Goal: Task Accomplishment & Management: Use online tool/utility

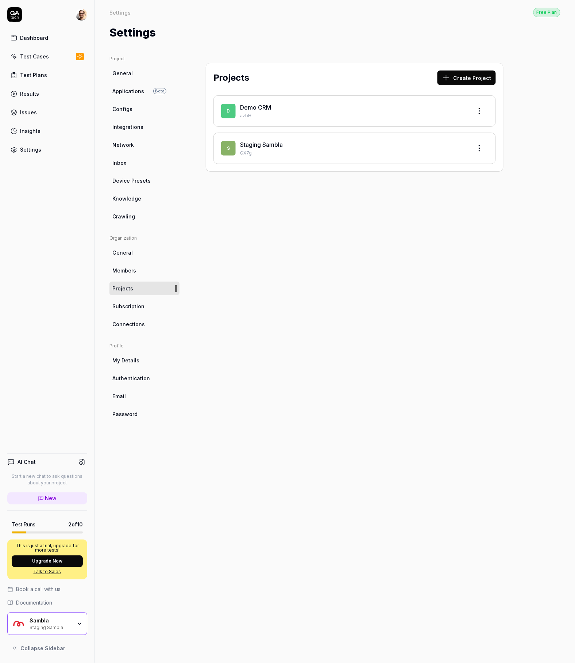
click at [283, 147] on link "Staging Sambla" at bounding box center [261, 144] width 43 height 7
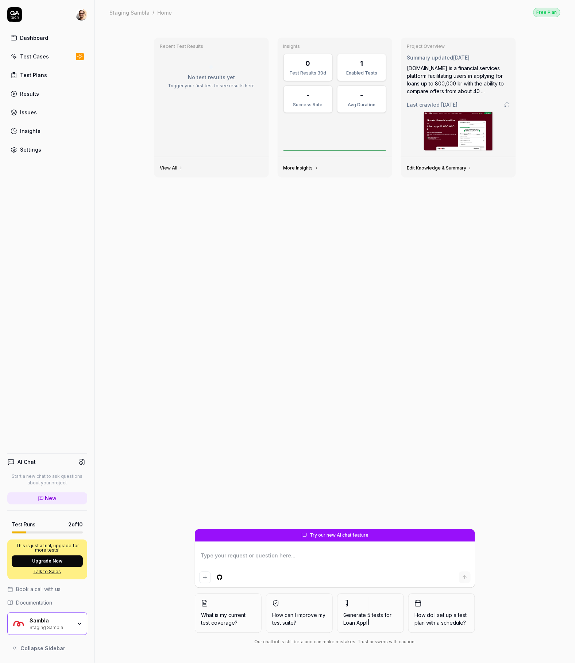
click at [42, 60] on div "Test Cases" at bounding box center [34, 57] width 29 height 8
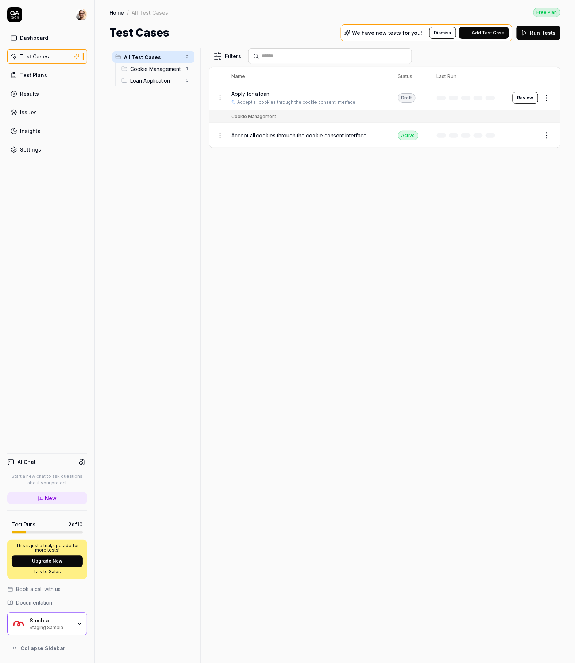
click at [530, 98] on button "Review" at bounding box center [526, 98] width 26 height 12
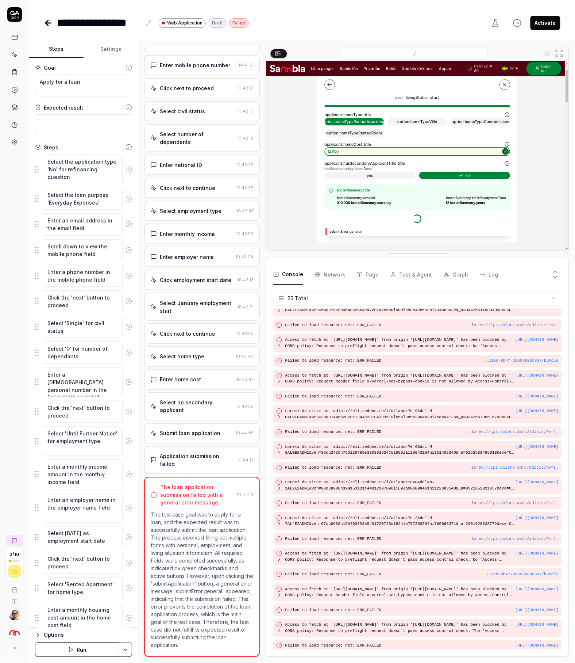
scroll to position [632, 0]
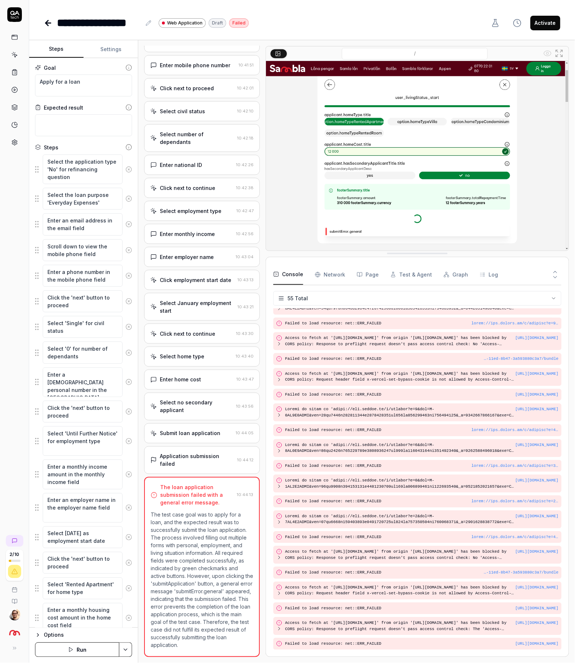
click at [206, 446] on div "Application submission failed 10:44:12" at bounding box center [202, 460] width 116 height 28
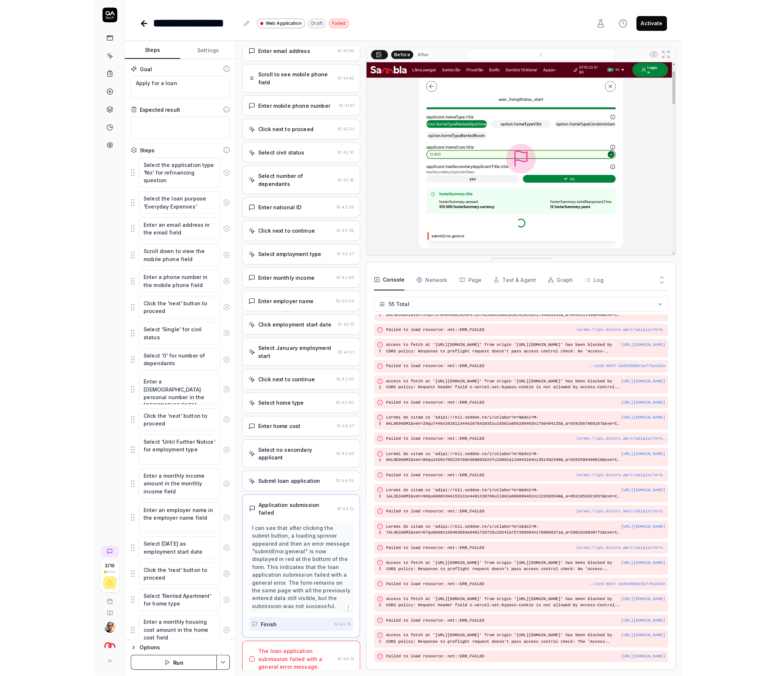
scroll to position [100, 0]
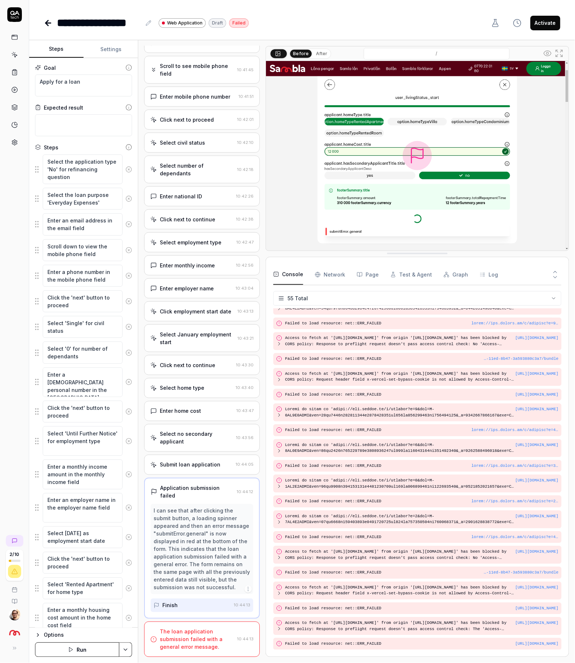
click at [191, 560] on div "I can see that after clicking the submit button, a loading spinner appeared and…" at bounding box center [202, 549] width 97 height 84
click at [547, 18] on button "Activate" at bounding box center [546, 23] width 30 height 15
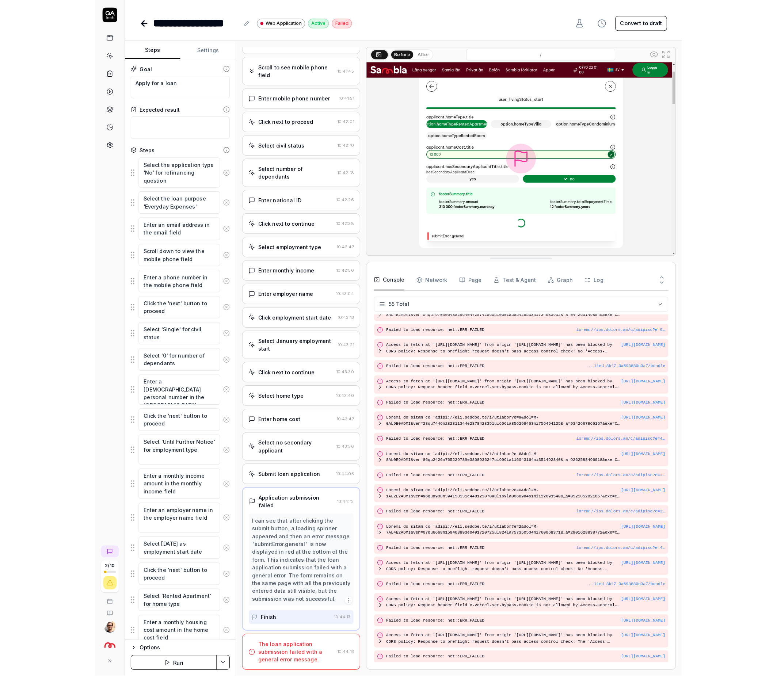
scroll to position [18, 0]
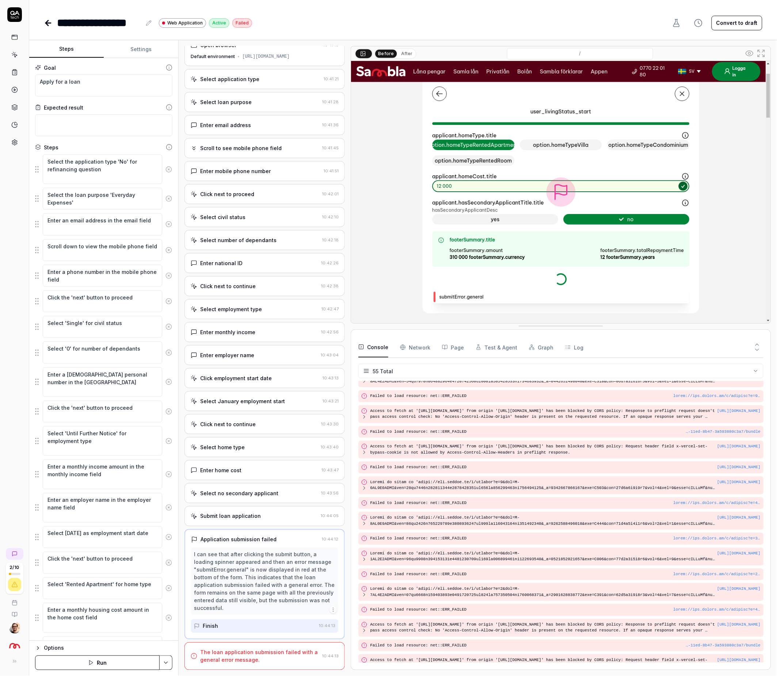
type textarea "*"
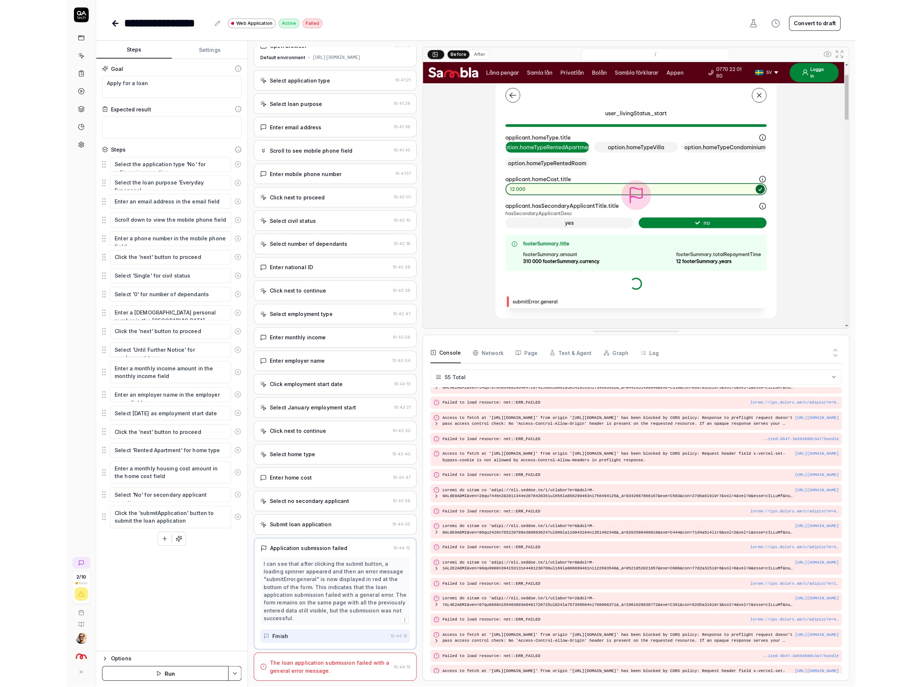
scroll to position [0, 0]
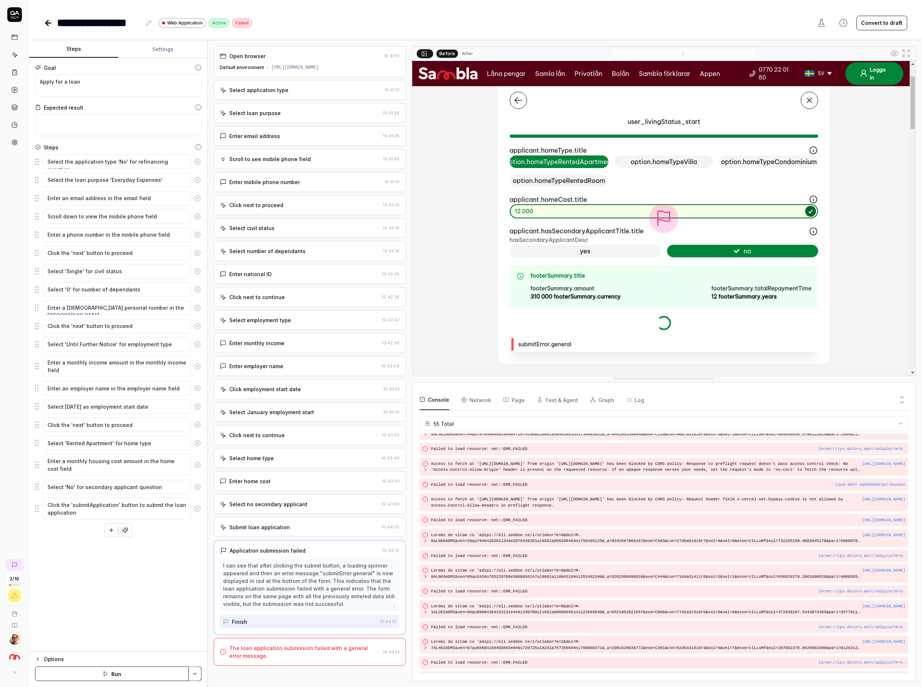
click at [18, 56] on link at bounding box center [14, 54] width 13 height 13
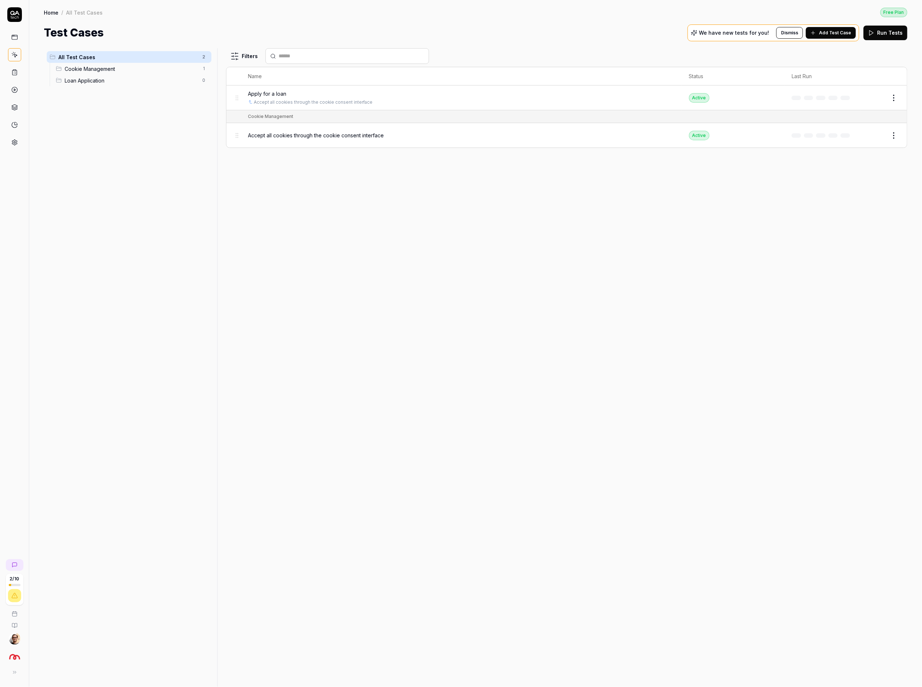
click at [575, 38] on button "Run Tests" at bounding box center [885, 33] width 44 height 15
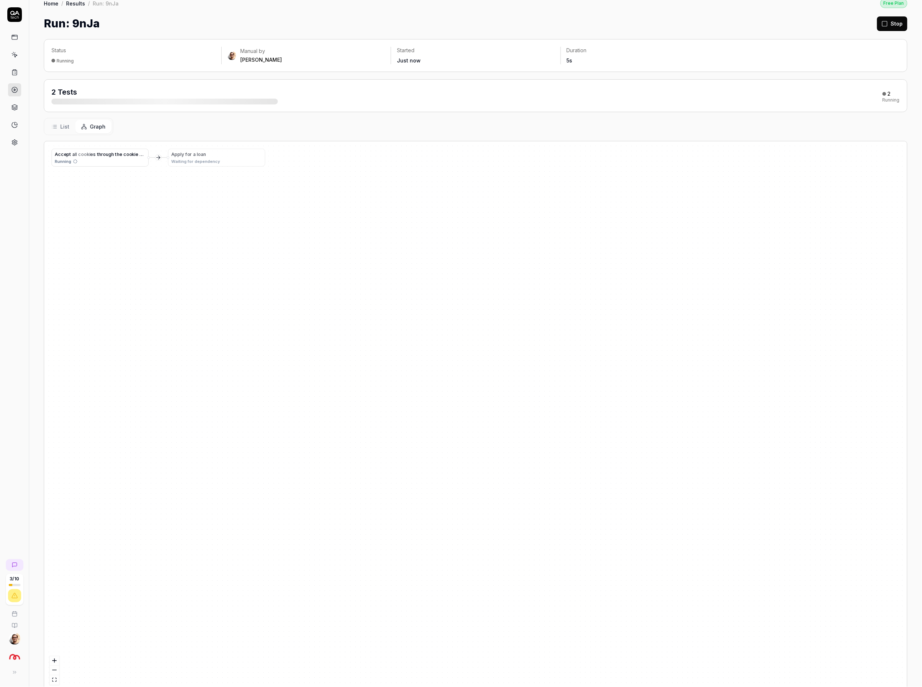
scroll to position [27, 0]
click at [54, 103] on button "List" at bounding box center [61, 108] width 30 height 14
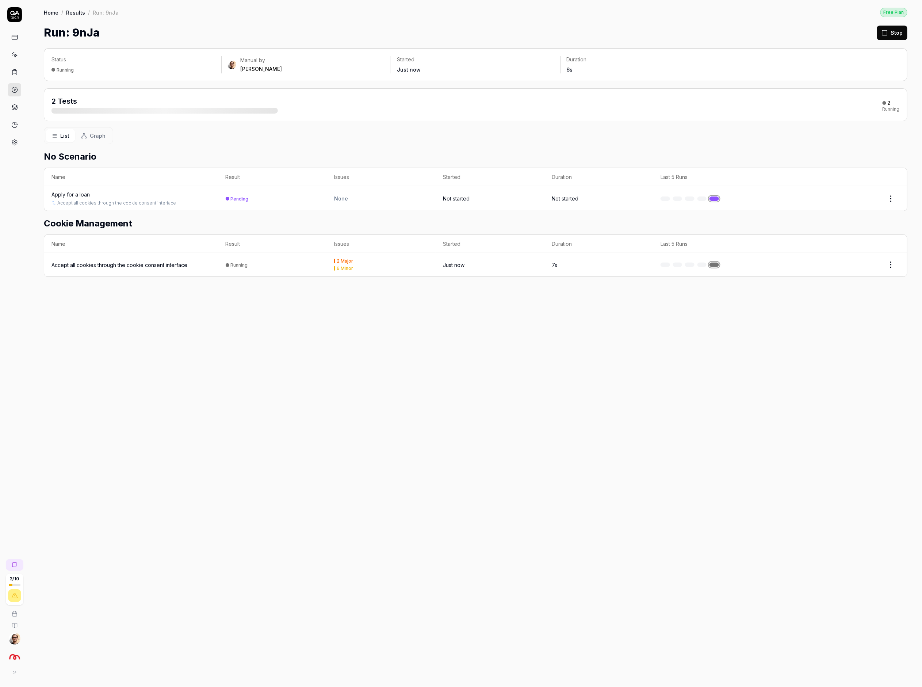
scroll to position [0, 0]
click at [74, 193] on div "Apply for a loan" at bounding box center [70, 195] width 38 height 8
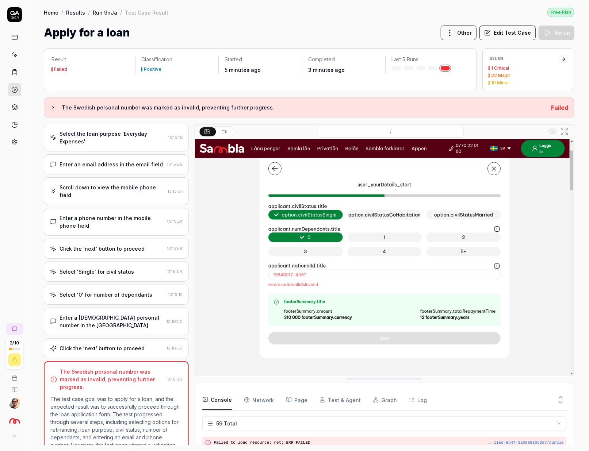
scroll to position [137, 0]
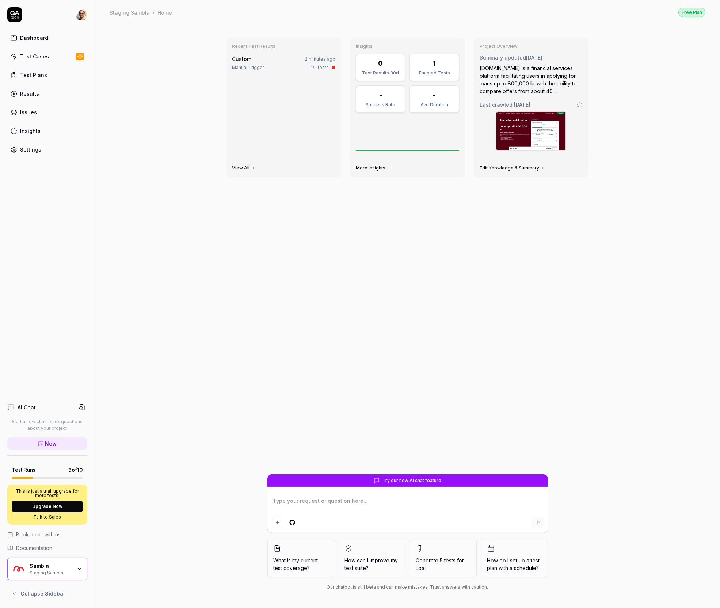
type textarea "*"
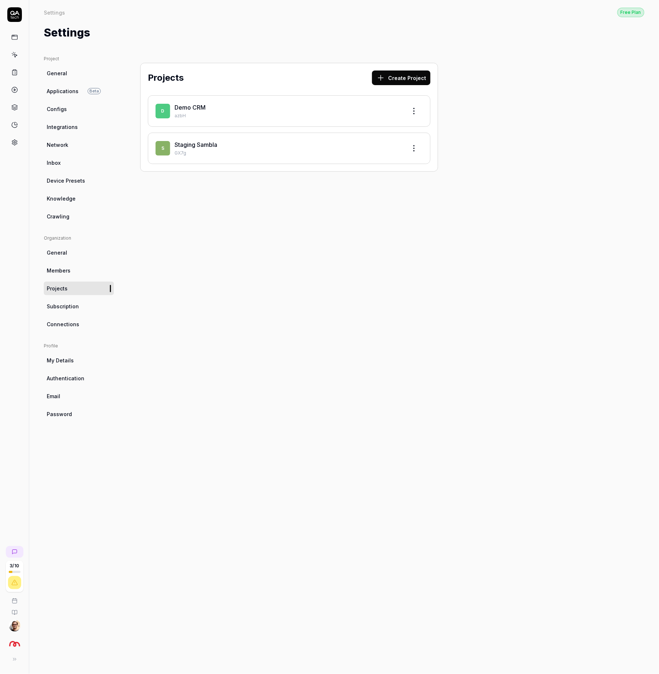
click at [214, 142] on link "Staging Sambla" at bounding box center [196, 144] width 43 height 7
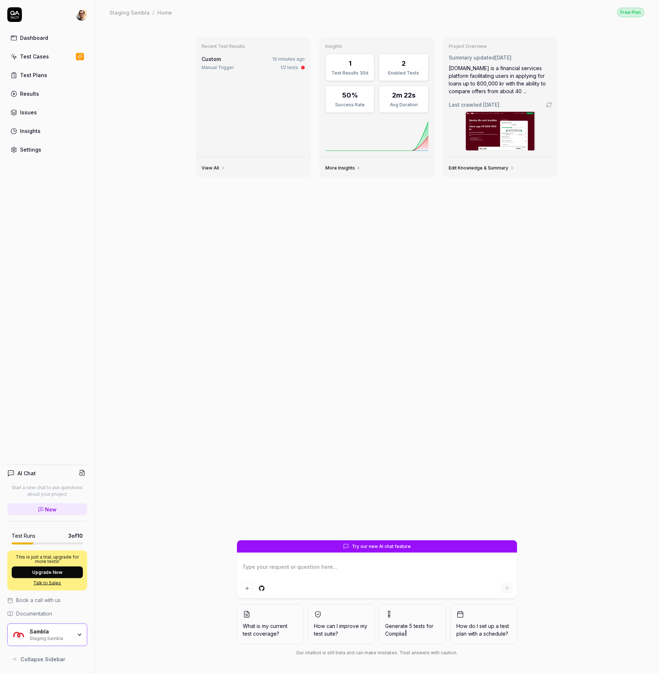
type textarea "*"
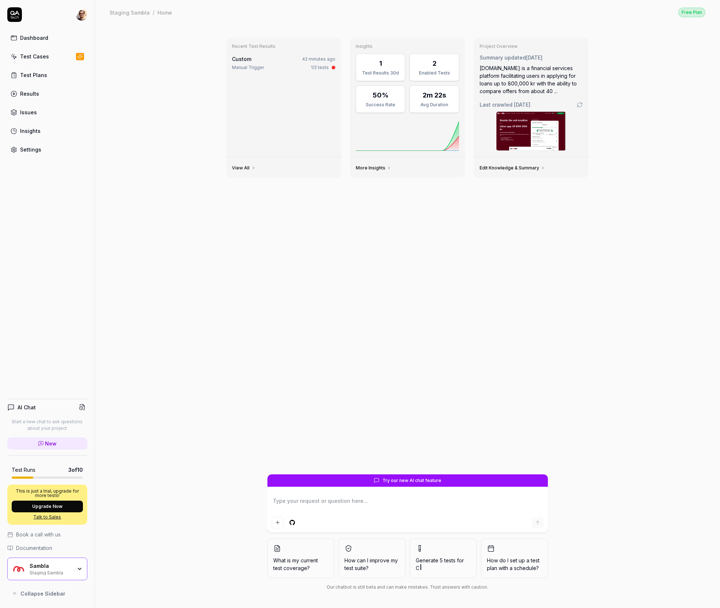
type textarea "*"
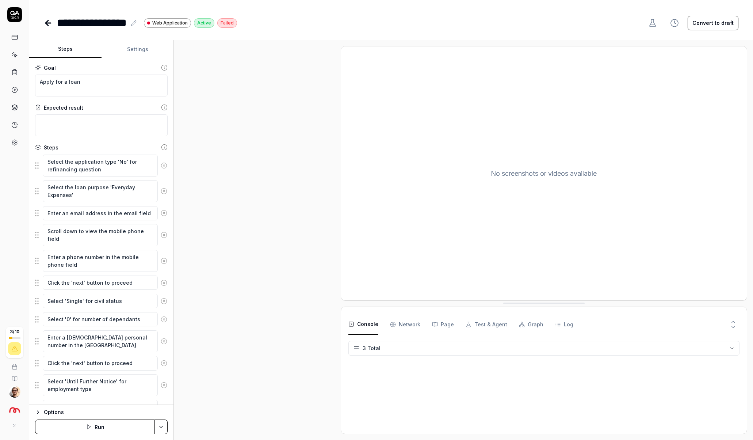
type textarea "*"
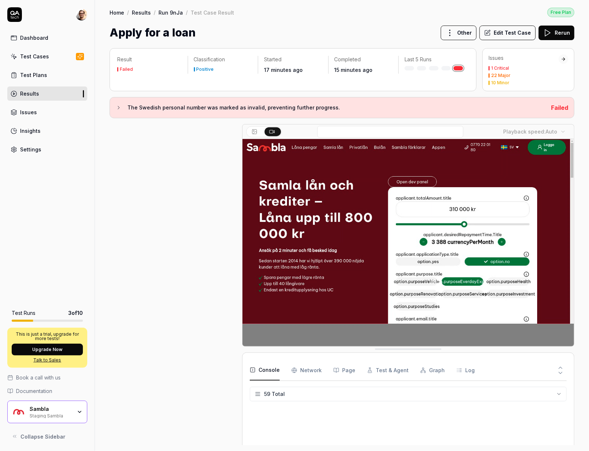
scroll to position [760, 0]
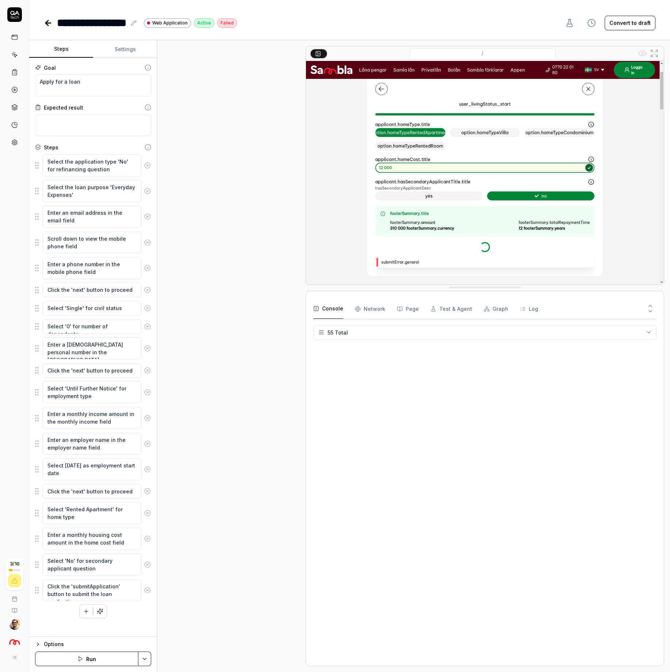
type textarea "*"
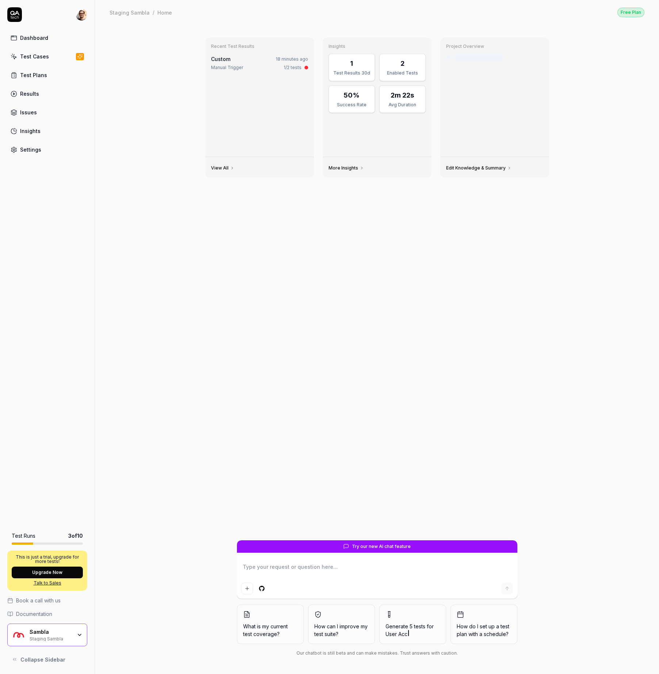
type textarea "*"
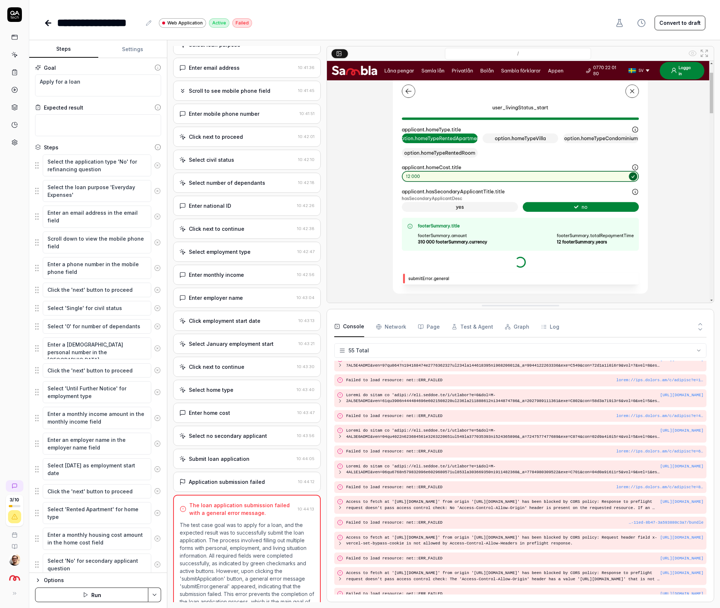
scroll to position [738, 0]
